Goal: Task Accomplishment & Management: Complete application form

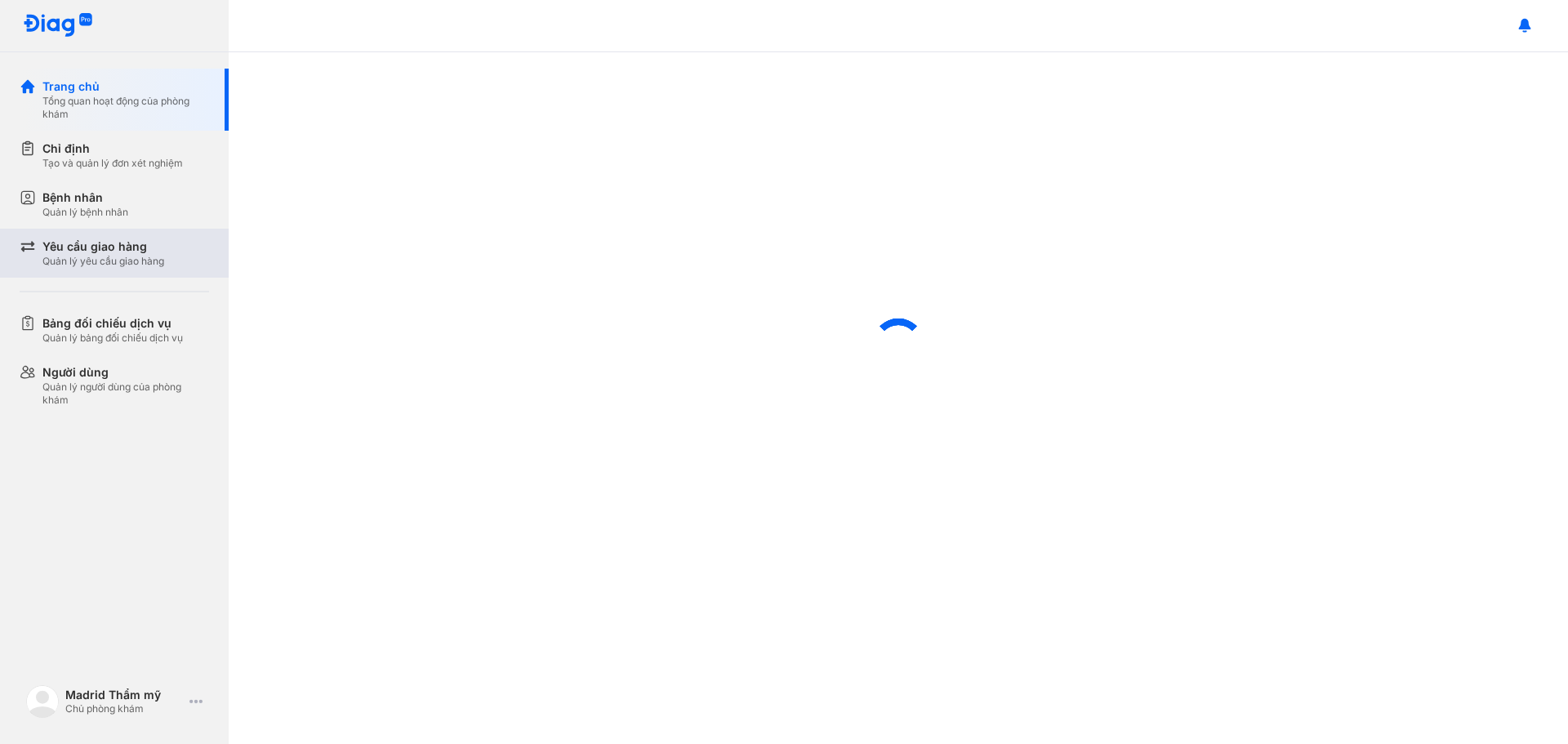
click at [82, 251] on div "Yêu cầu giao hàng" at bounding box center [103, 246] width 122 height 16
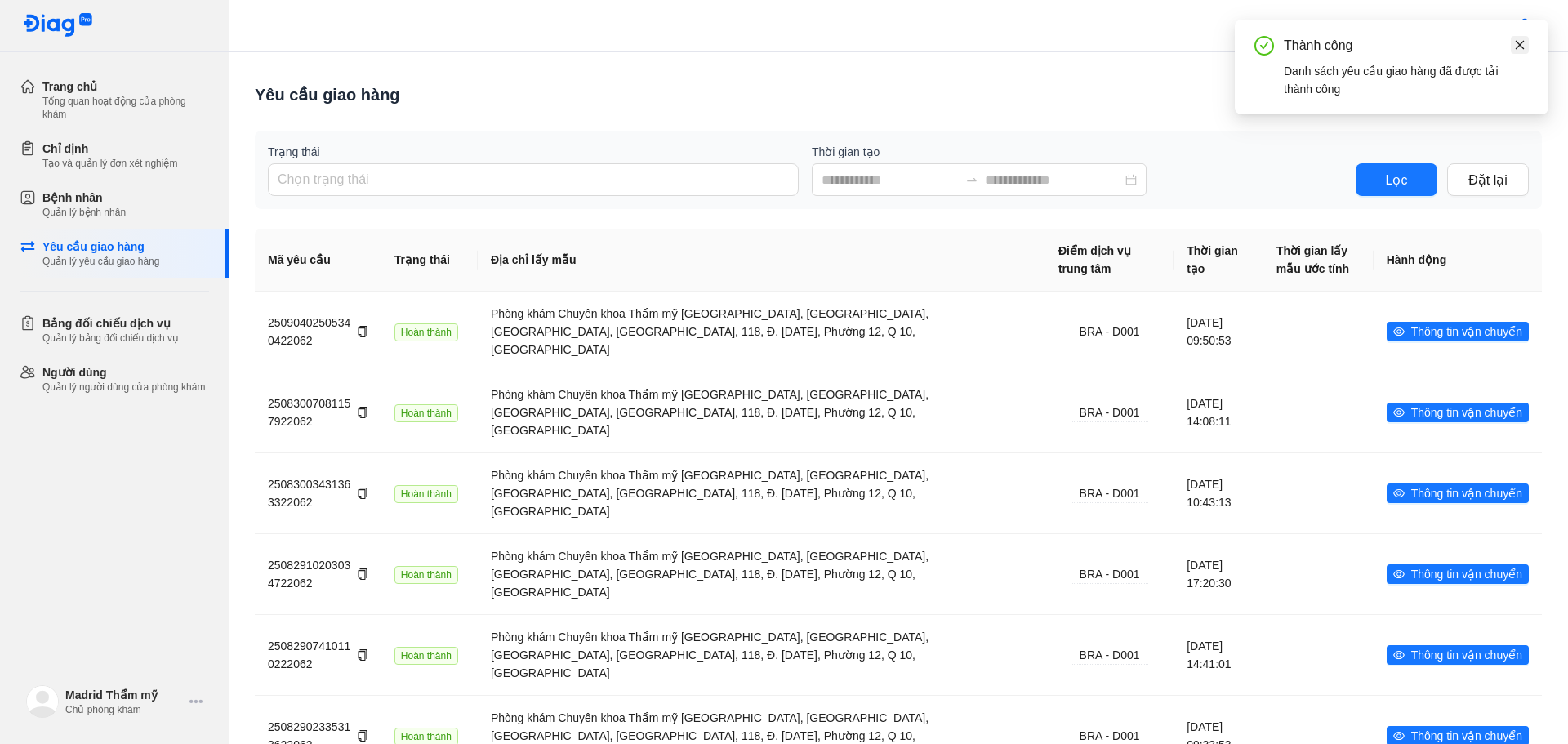
click at [1523, 42] on icon "close" at bounding box center [1521, 44] width 9 height 9
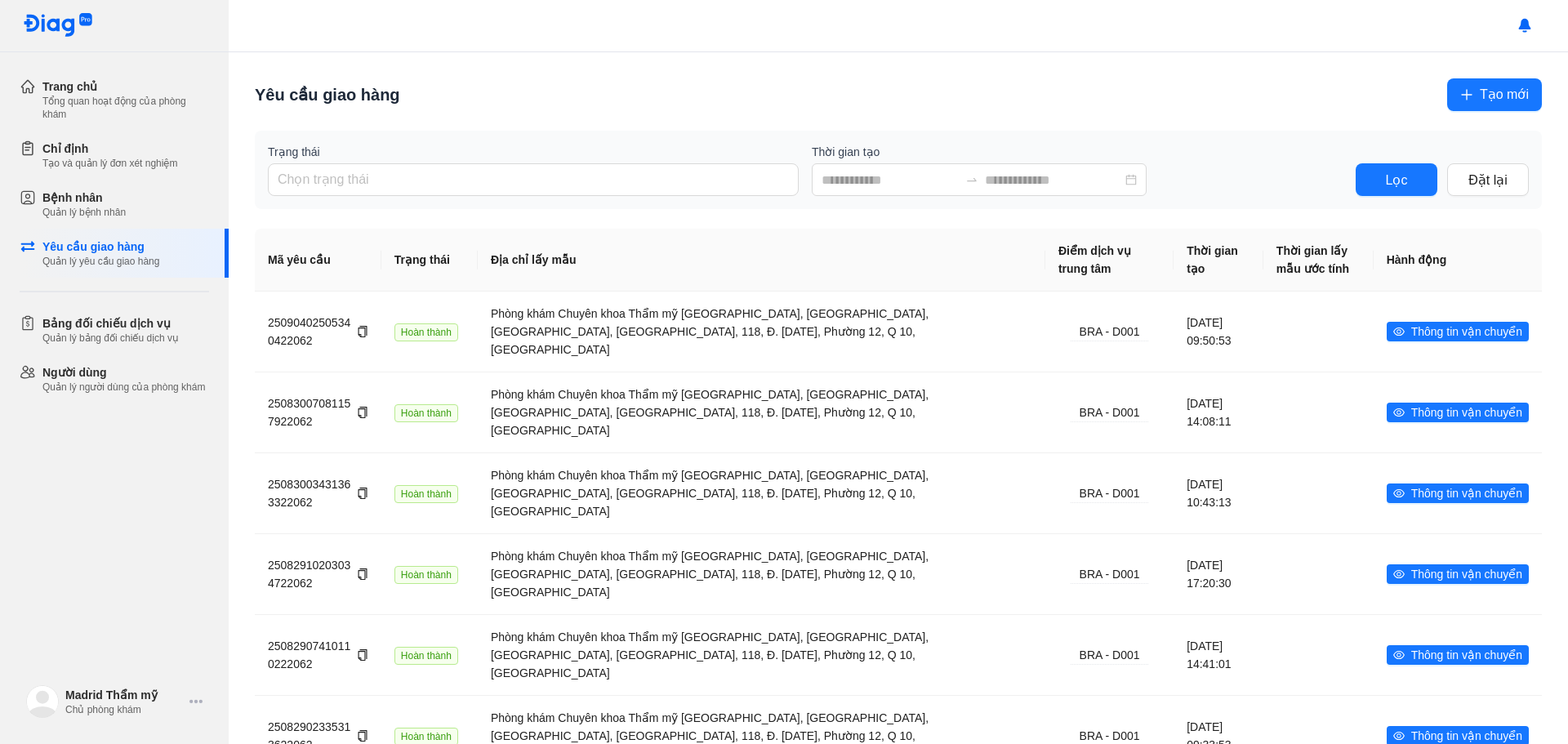
click at [1481, 95] on span "Tạo mới" at bounding box center [1505, 94] width 49 height 21
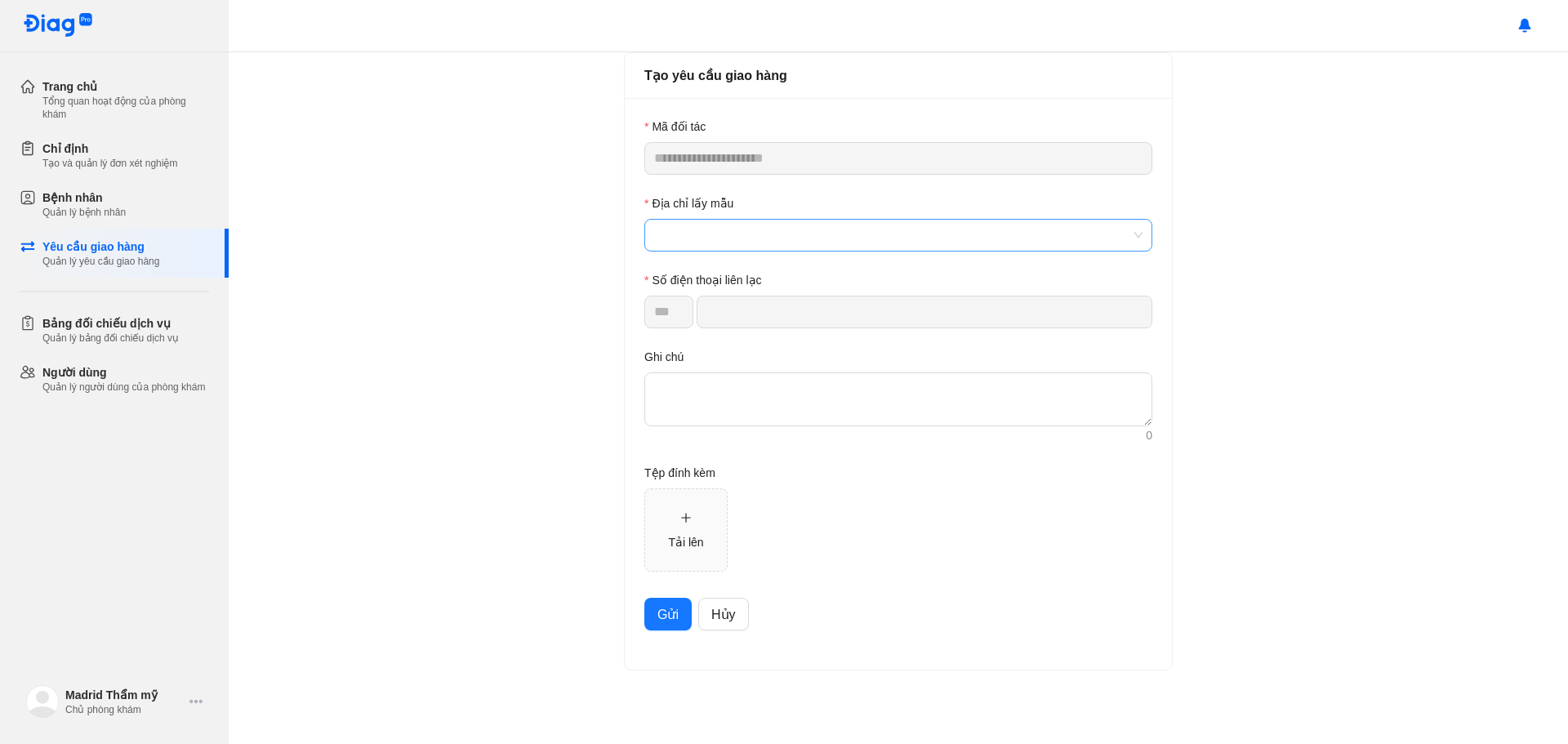
click at [742, 236] on span at bounding box center [898, 235] width 489 height 31
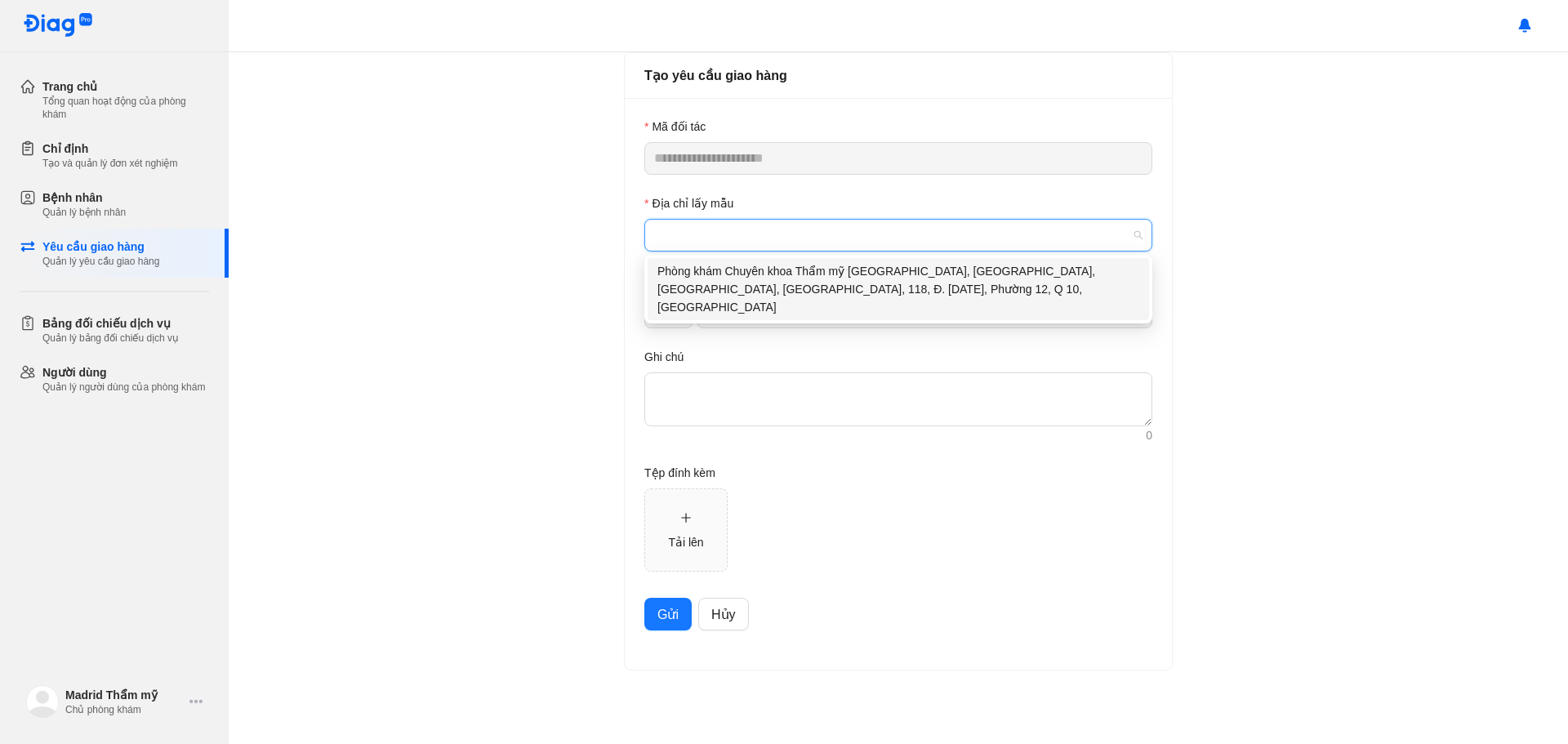
click at [754, 278] on div "Phòng khám Chuyên khoa Thẩm mỹ [GEOGRAPHIC_DATA], [GEOGRAPHIC_DATA], [GEOGRAPHI…" at bounding box center [898, 289] width 482 height 54
type input "**********"
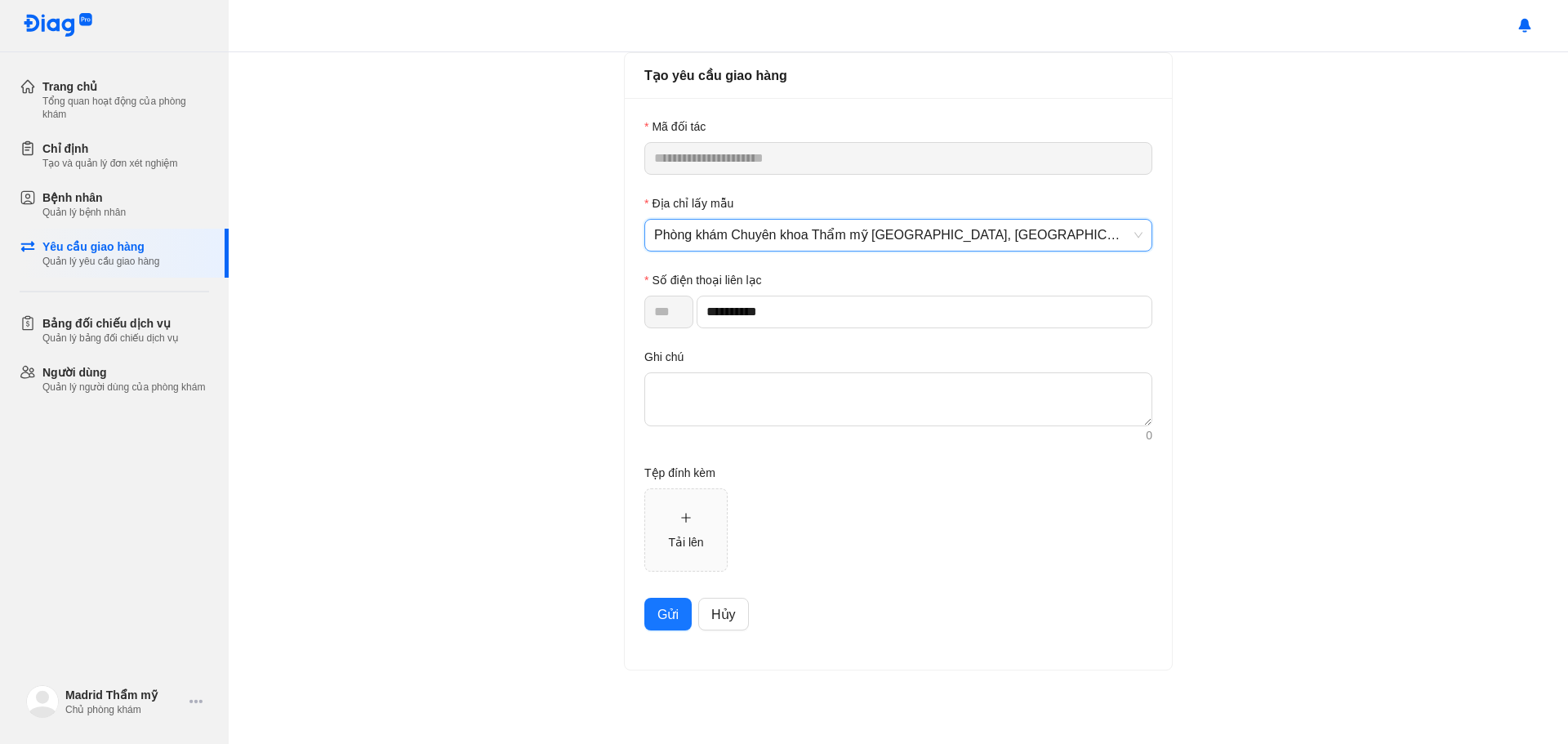
click at [676, 616] on span "Gửi" at bounding box center [668, 615] width 22 height 21
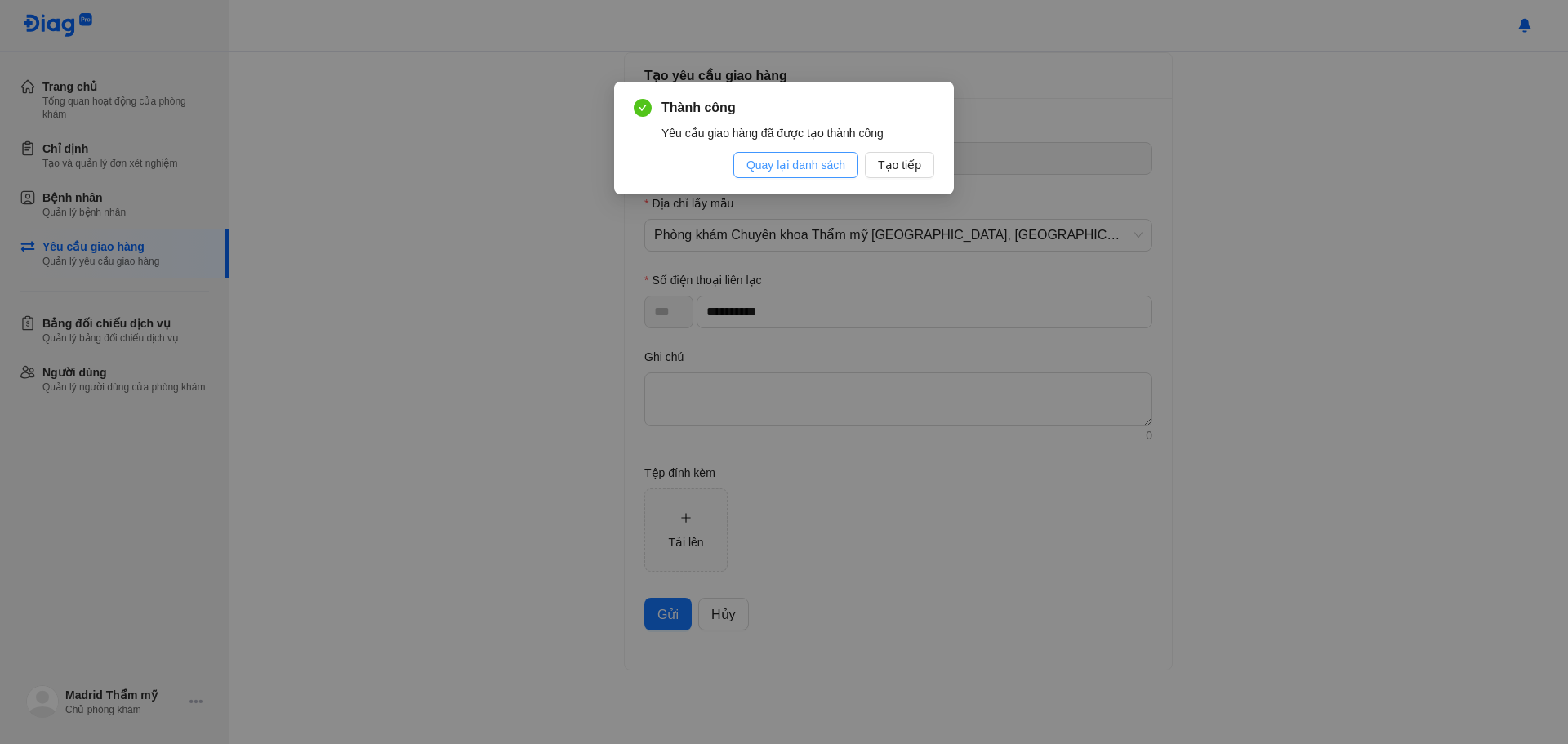
click at [808, 172] on span "Quay lại danh sách" at bounding box center [795, 164] width 99 height 18
